Goal: Register for event/course

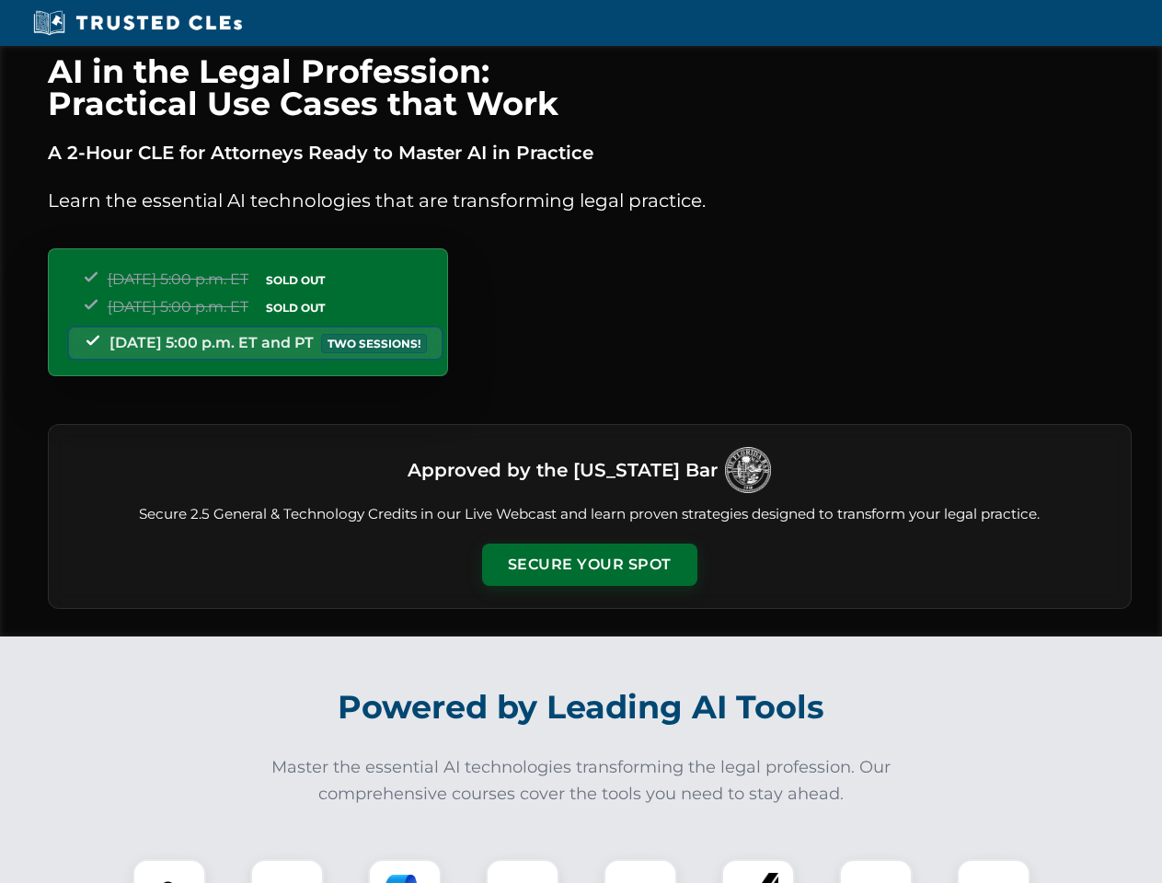
click at [589, 565] on button "Secure Your Spot" at bounding box center [589, 565] width 215 height 42
click at [169, 871] on img at bounding box center [169, 896] width 53 height 53
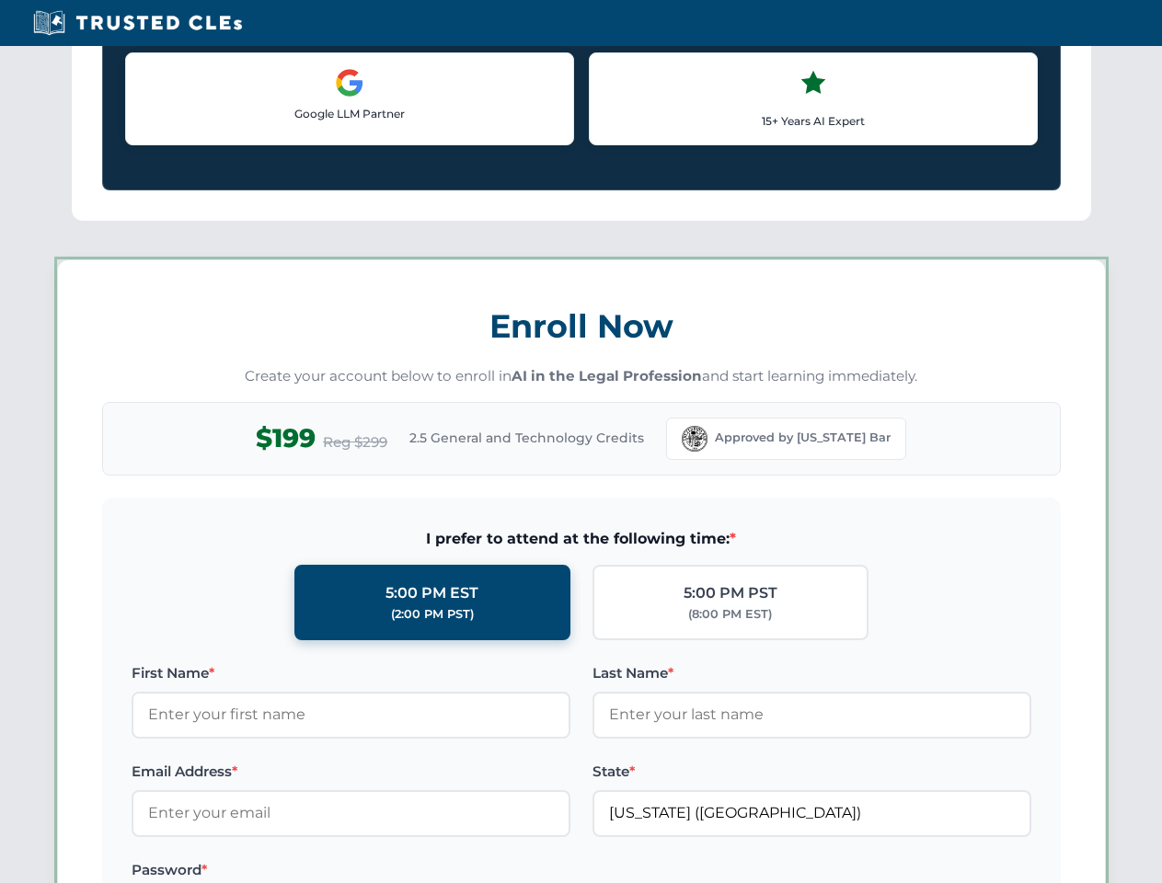
click at [405, 871] on label "Password *" at bounding box center [351, 871] width 439 height 22
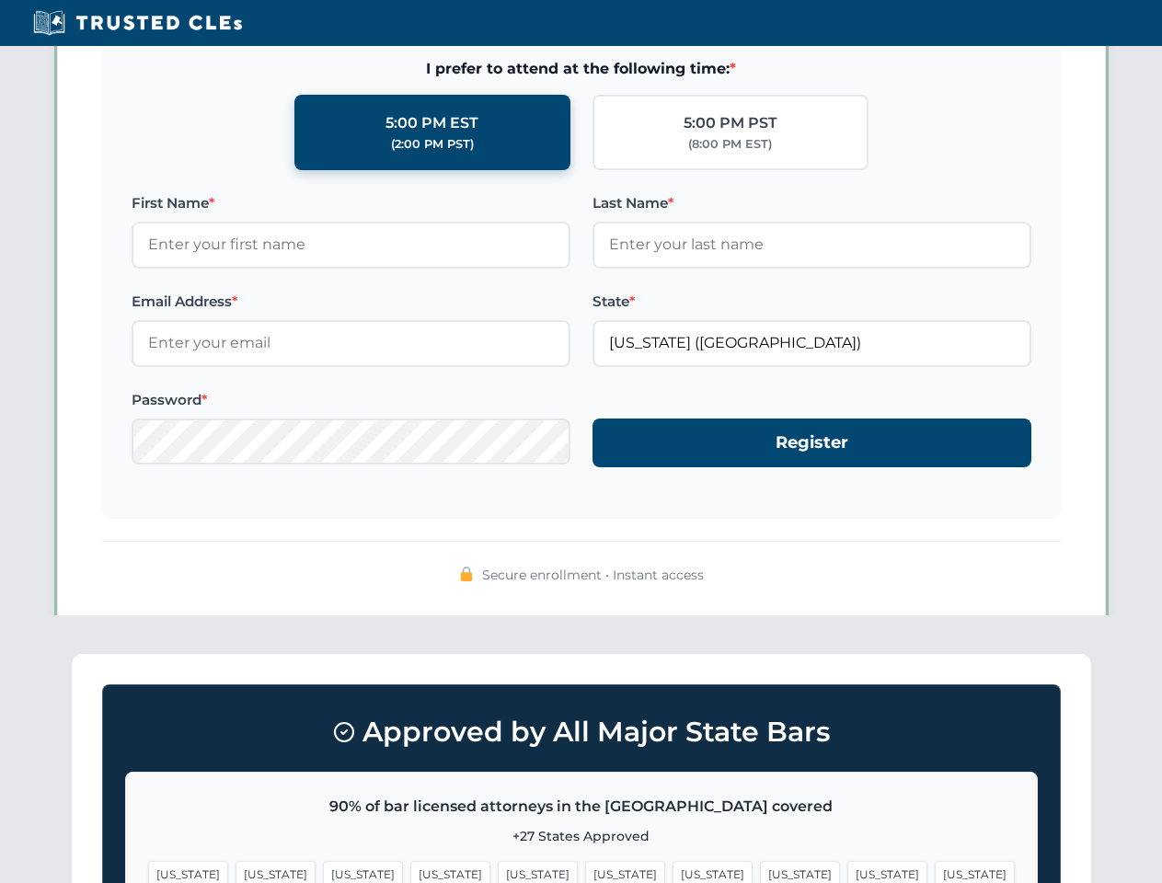
click at [848, 871] on span "[US_STATE]" at bounding box center [888, 874] width 80 height 27
